Goal: Task Accomplishment & Management: Complete application form

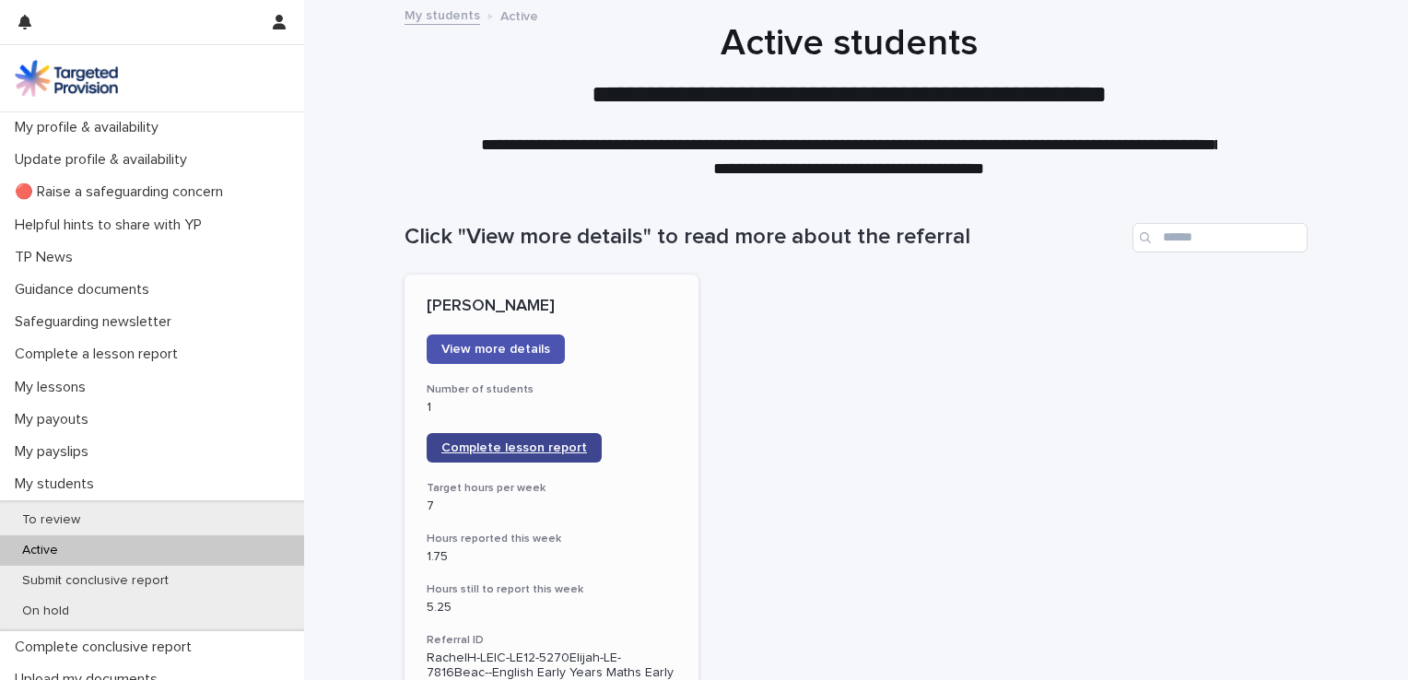
click at [479, 448] on span "Complete lesson report" at bounding box center [514, 447] width 146 height 13
click at [274, 22] on icon "button" at bounding box center [279, 22] width 13 height 15
click at [203, 76] on p "Log Out" at bounding box center [226, 78] width 116 height 31
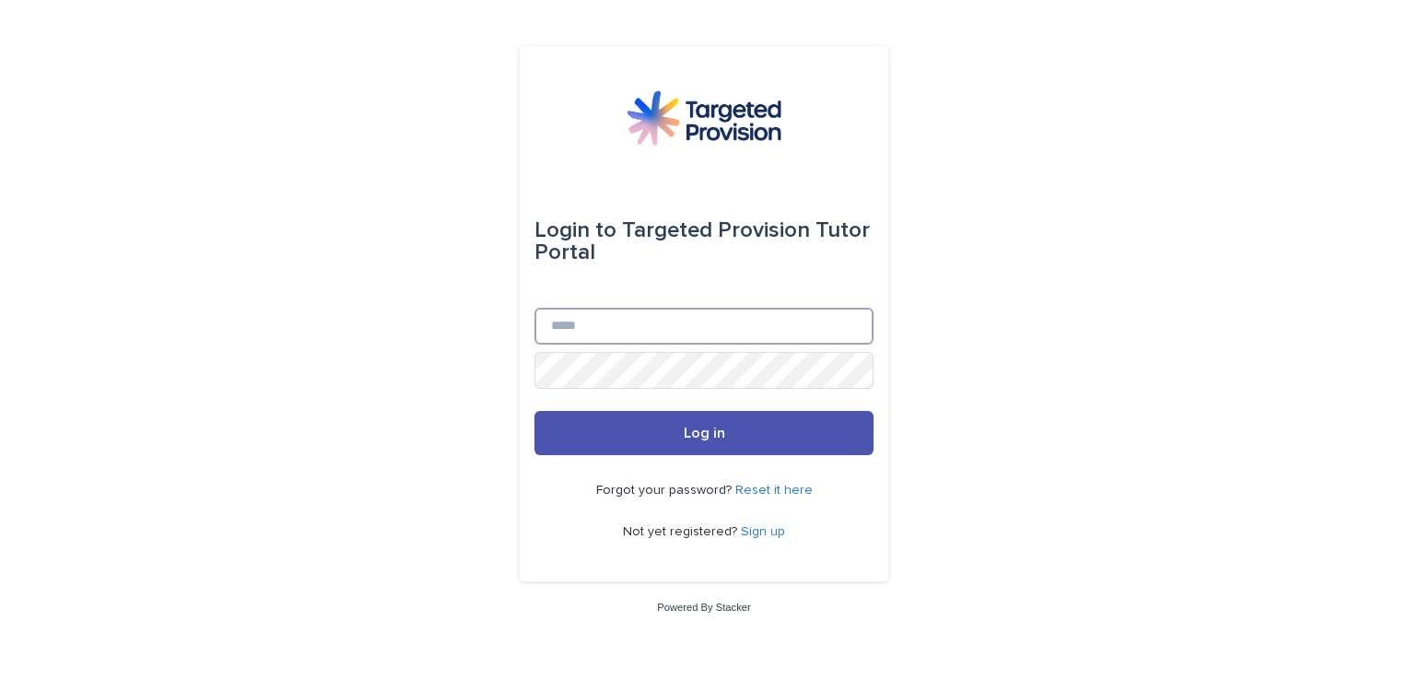
type input "**********"
